Goal: Navigation & Orientation: Understand site structure

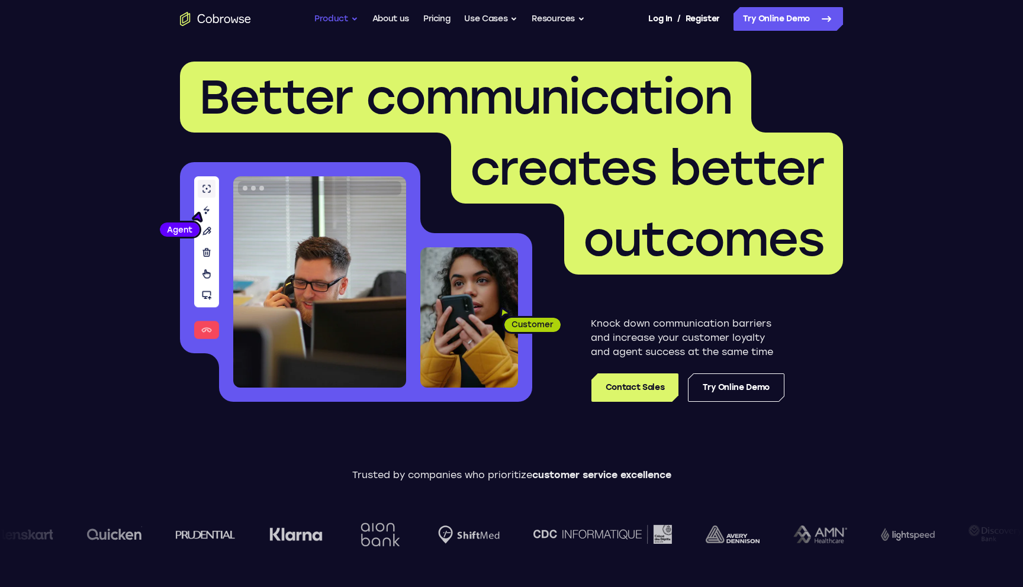
click at [335, 16] on button "Product" at bounding box center [336, 19] width 44 height 24
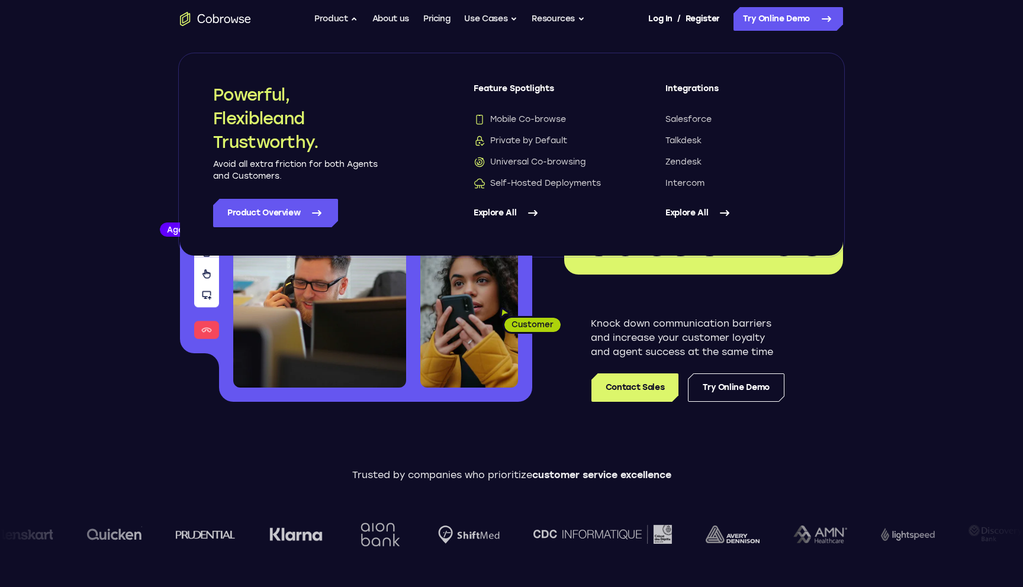
click at [699, 211] on link "Explore All" at bounding box center [737, 213] width 144 height 28
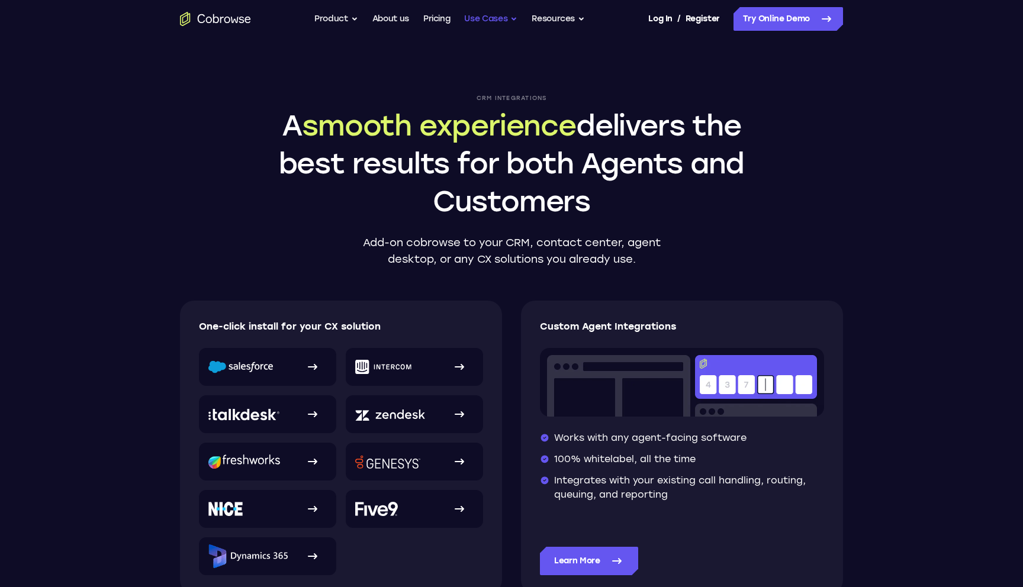
click at [501, 17] on button "Use Cases" at bounding box center [490, 19] width 53 height 24
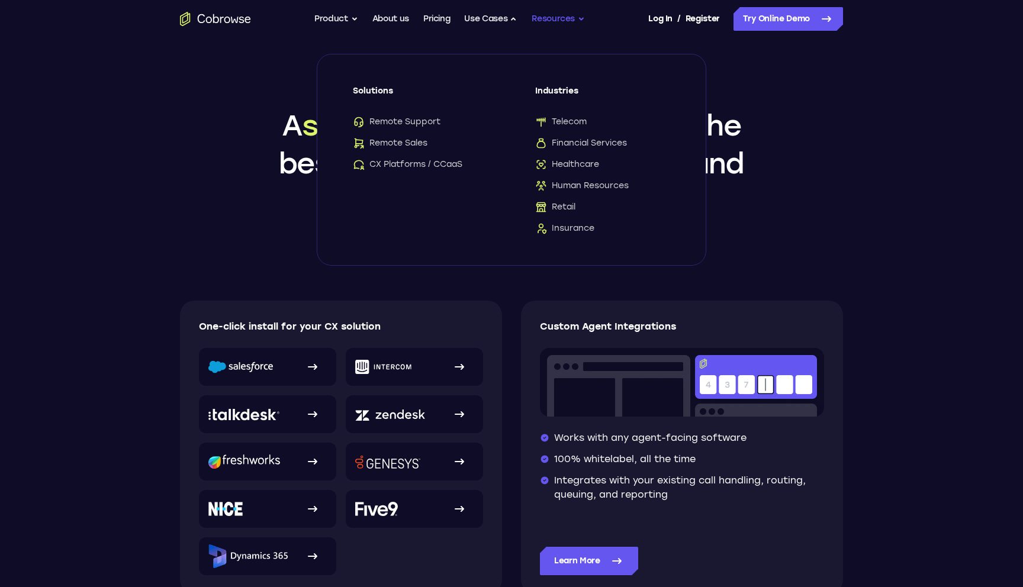
click at [557, 15] on button "Resources" at bounding box center [557, 19] width 53 height 24
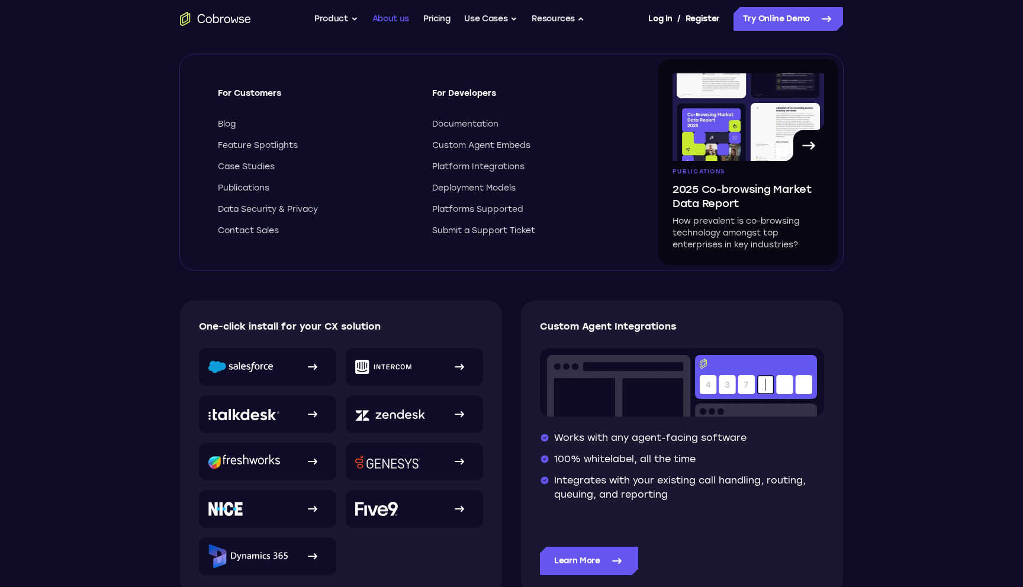
click at [390, 20] on link "About us" at bounding box center [390, 19] width 37 height 24
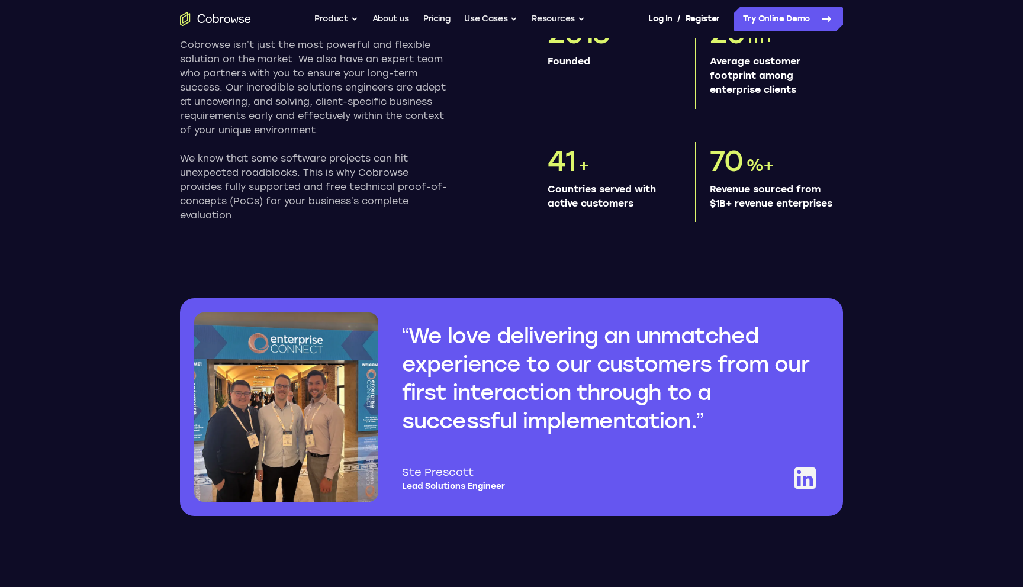
scroll to position [759, 0]
